Goal: Check status

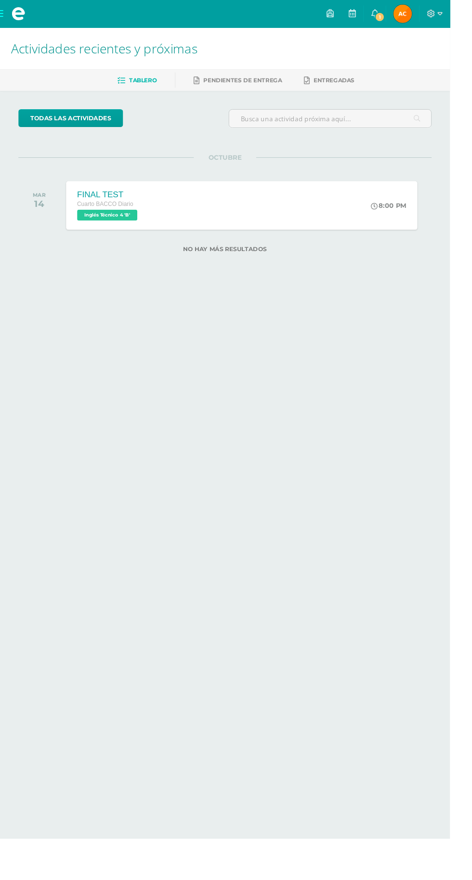
click at [403, 18] on span "1" at bounding box center [398, 18] width 11 height 11
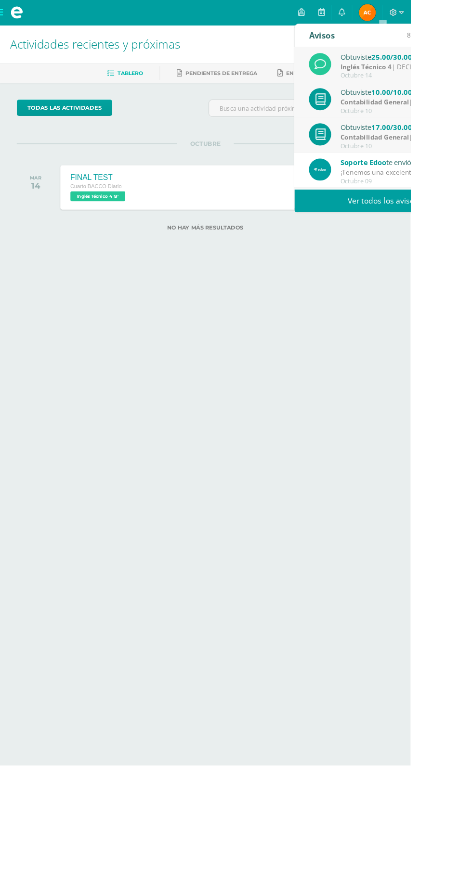
click at [471, 79] on div "Inglés Técnico 4 | DECLARATIVO" at bounding box center [458, 77] width 134 height 11
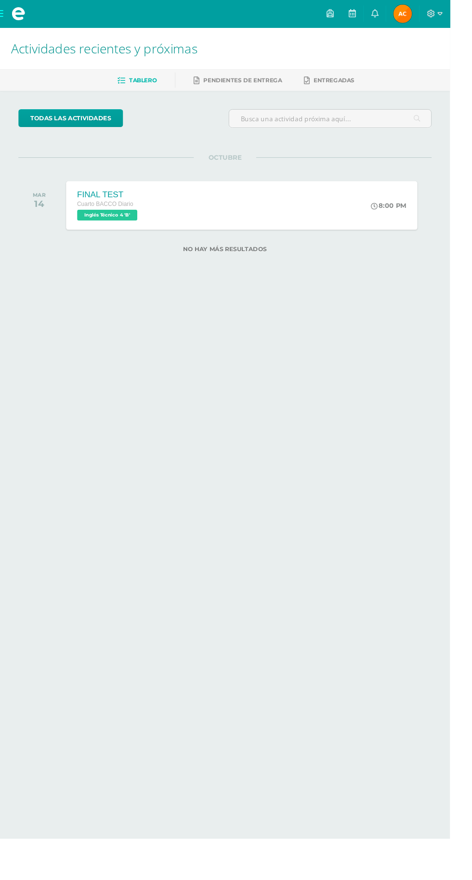
click at [410, 296] on html "Mis cursos Archivos Cerrar panel Ciencias Sociales y Formación Ciudadana 4 Cuar…" at bounding box center [236, 148] width 472 height 296
click at [456, 17] on icon at bounding box center [452, 14] width 9 height 9
click at [434, 14] on span "Alma Emilia Mi Perfil" at bounding box center [421, 14] width 23 height 19
click at [432, 13] on img at bounding box center [421, 14] width 19 height 19
click at [434, 14] on span "Alma Emilia Mi Perfil" at bounding box center [421, 14] width 23 height 19
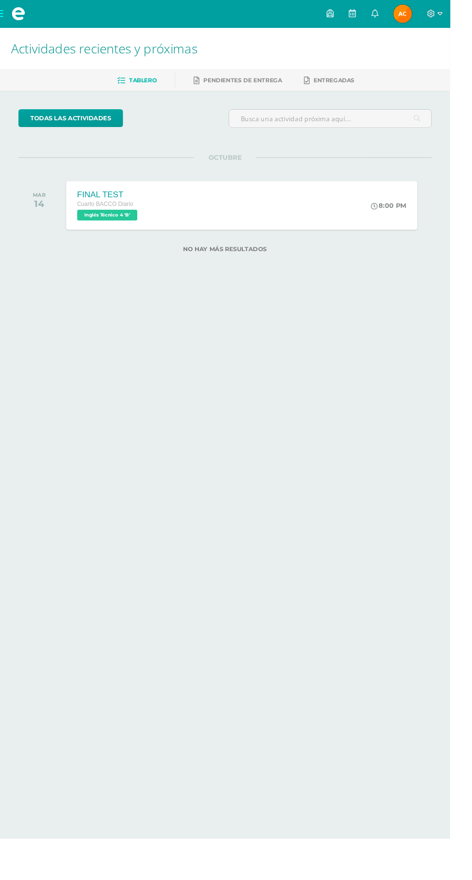
click at [434, 14] on span "Alma Emilia Mi Perfil" at bounding box center [421, 14] width 23 height 19
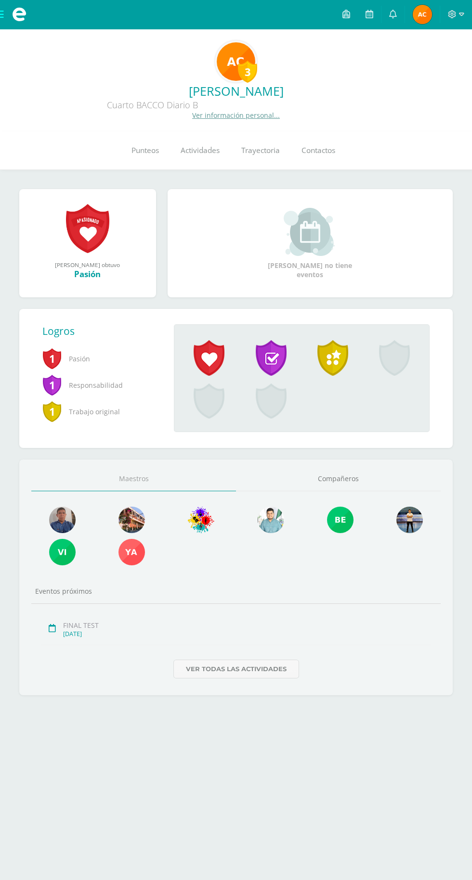
click at [147, 153] on span "Punteos" at bounding box center [144, 150] width 27 height 10
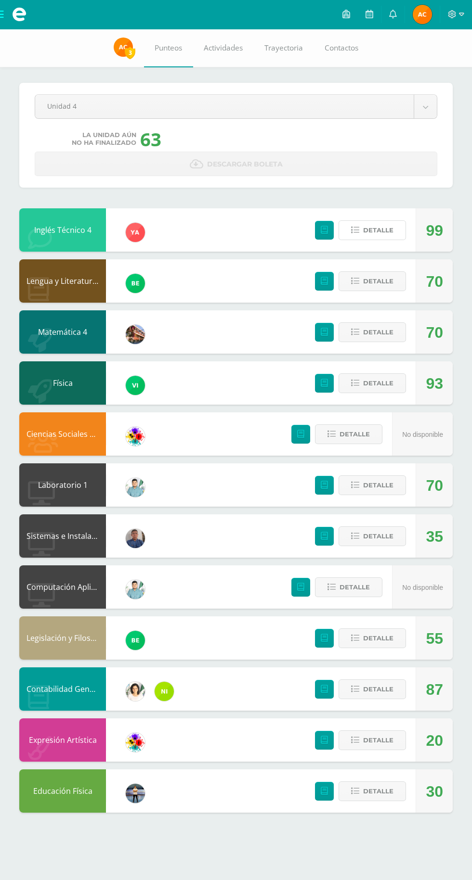
click at [374, 228] on span "Detalle" at bounding box center [378, 230] width 30 height 18
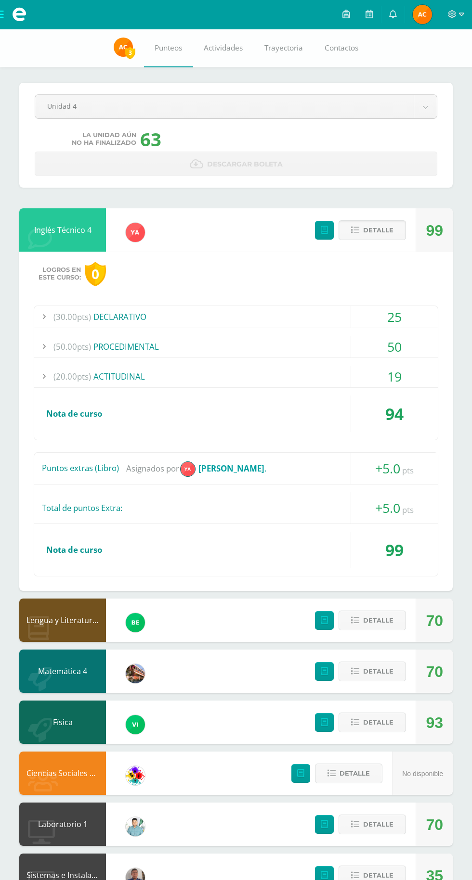
click at [148, 371] on div "(20.00pts) ACTITUDINAL" at bounding box center [235, 377] width 403 height 22
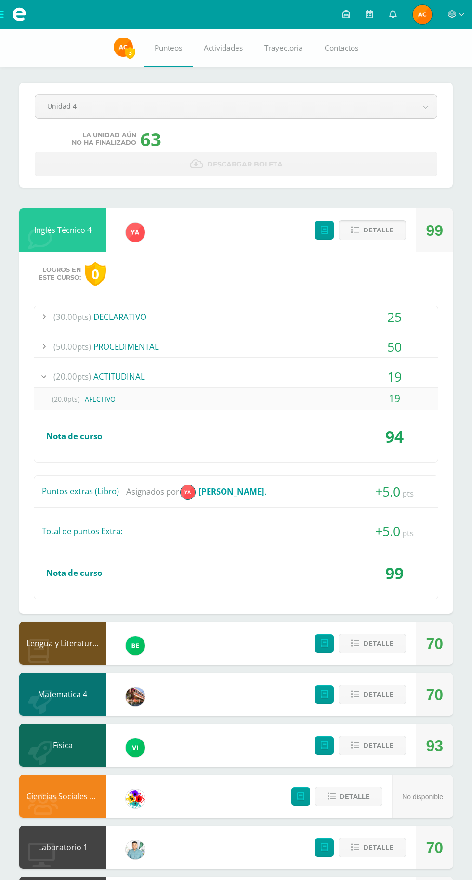
click at [111, 402] on div "(20.0pts) AFECTIVO" at bounding box center [235, 399] width 403 height 22
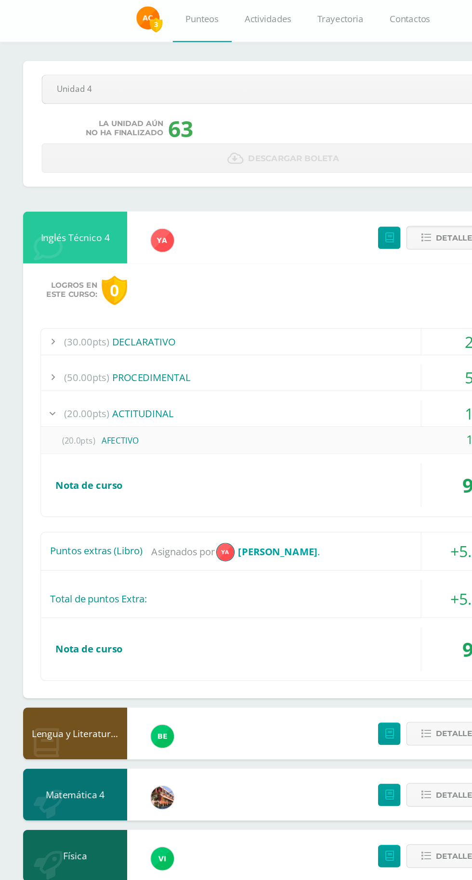
click at [102, 401] on div "(20.0pts) AFECTIVO" at bounding box center [235, 399] width 403 height 22
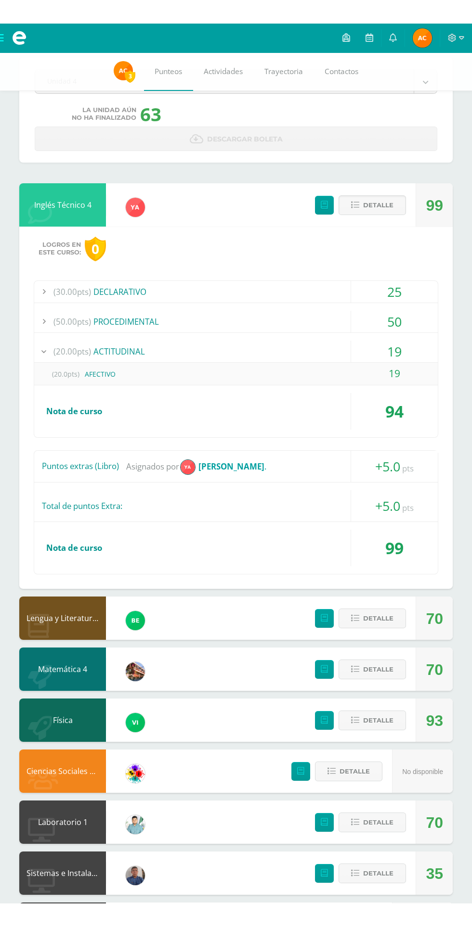
scroll to position [40, 0]
